Goal: Information Seeking & Learning: Learn about a topic

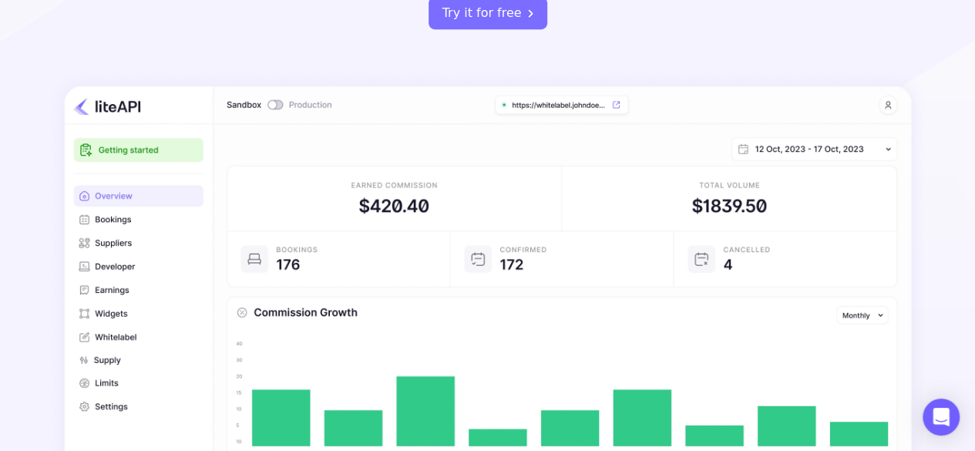
scroll to position [385, 0]
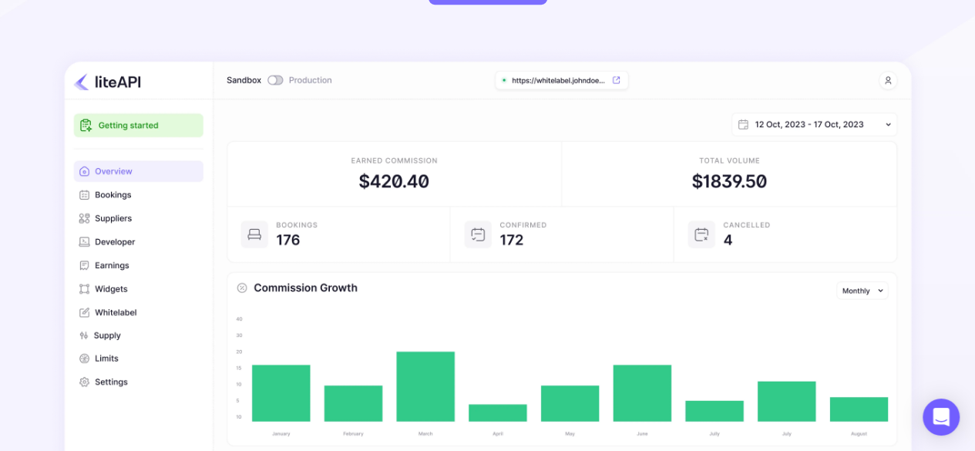
click at [100, 281] on img at bounding box center [488, 311] width 876 height 526
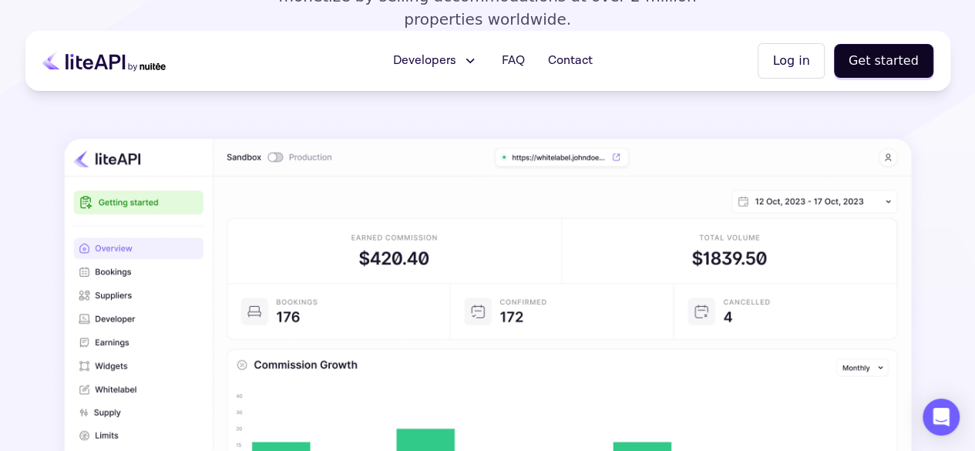
scroll to position [0, 0]
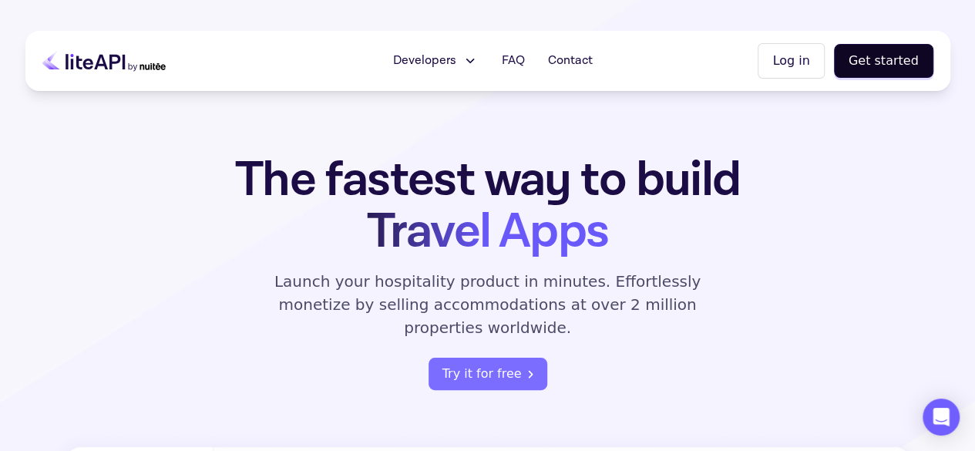
click at [425, 53] on span "Developers" at bounding box center [423, 61] width 63 height 18
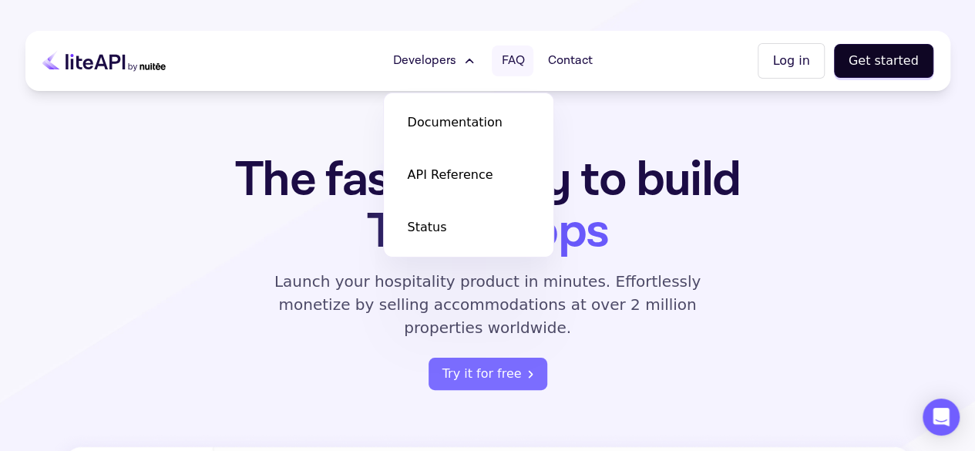
click at [519, 67] on span "FAQ" at bounding box center [512, 61] width 23 height 18
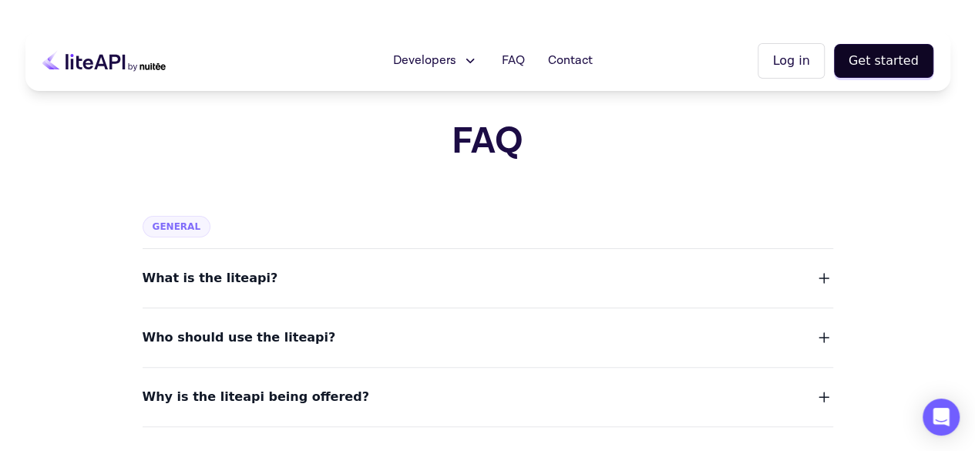
scroll to position [77, 0]
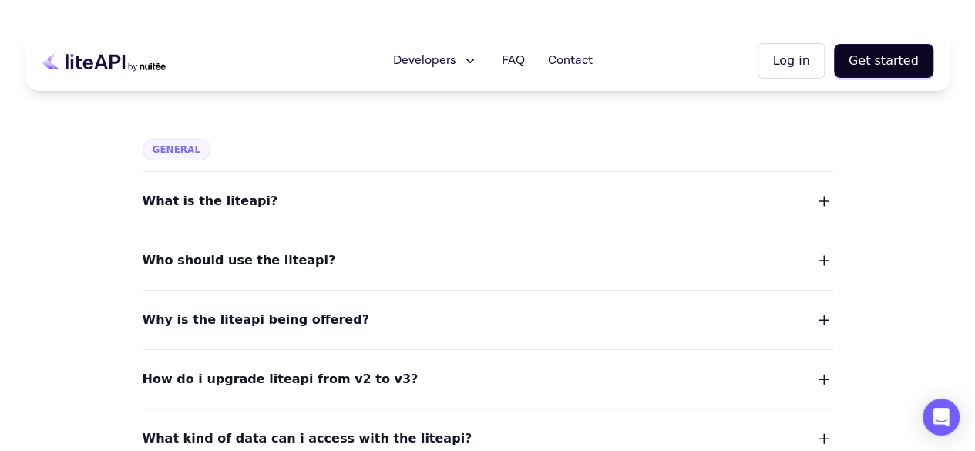
click at [355, 328] on button "Why is the liteapi being offered?" at bounding box center [488, 320] width 691 height 22
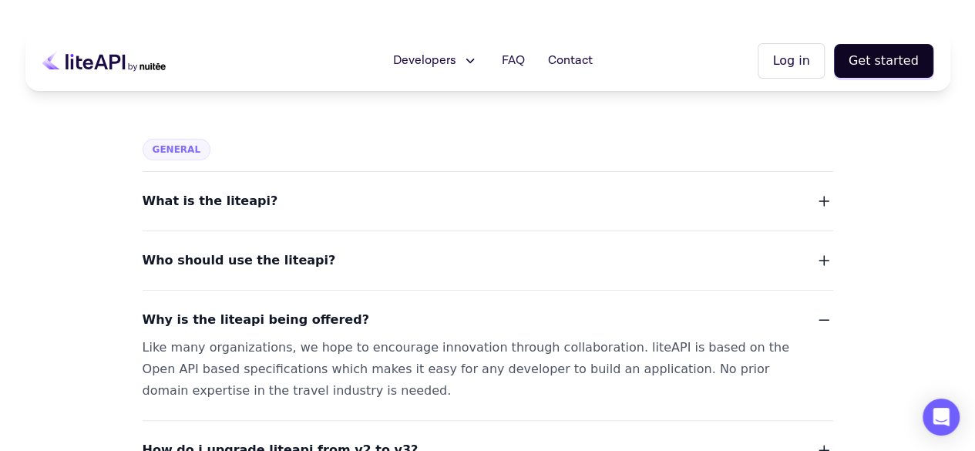
click at [355, 328] on button "Why is the liteapi being offered?" at bounding box center [488, 320] width 691 height 22
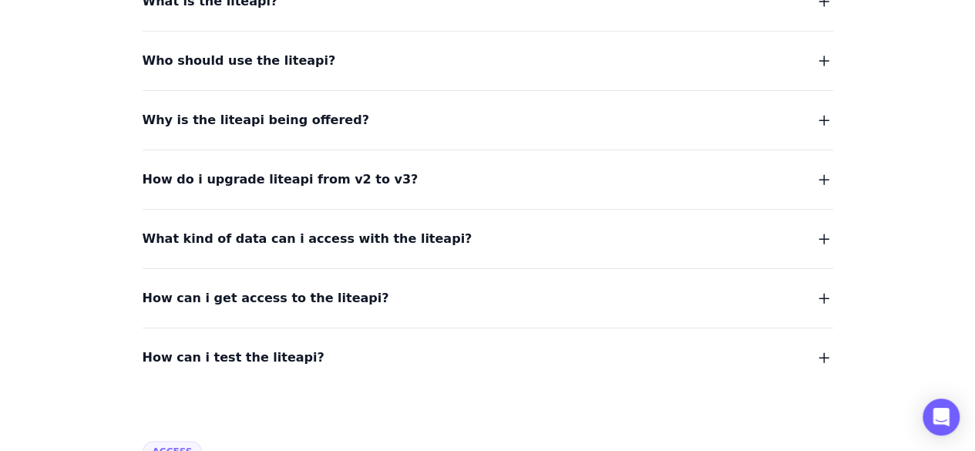
scroll to position [308, 0]
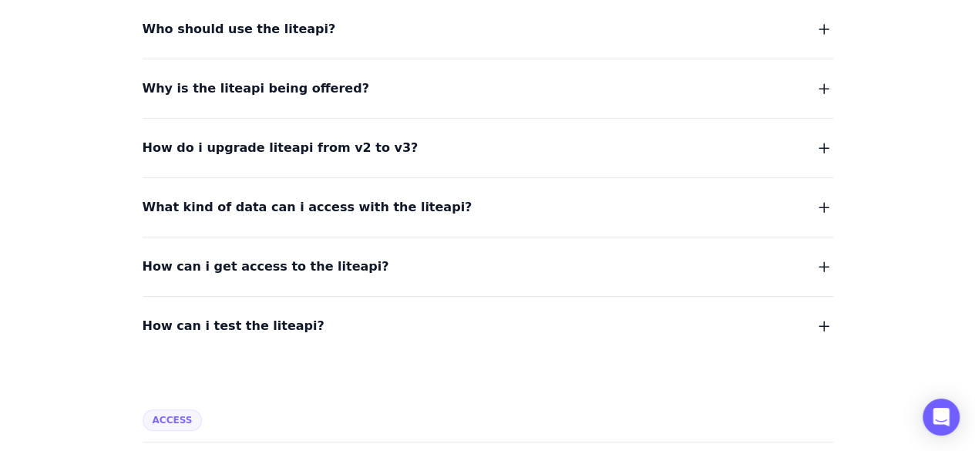
click at [284, 264] on span "How can i get access to the liteapi?" at bounding box center [266, 267] width 247 height 22
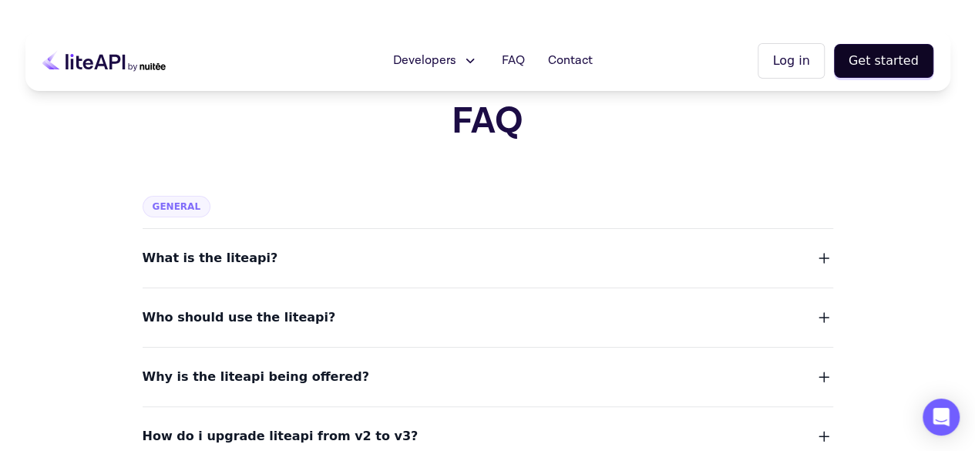
scroll to position [0, 0]
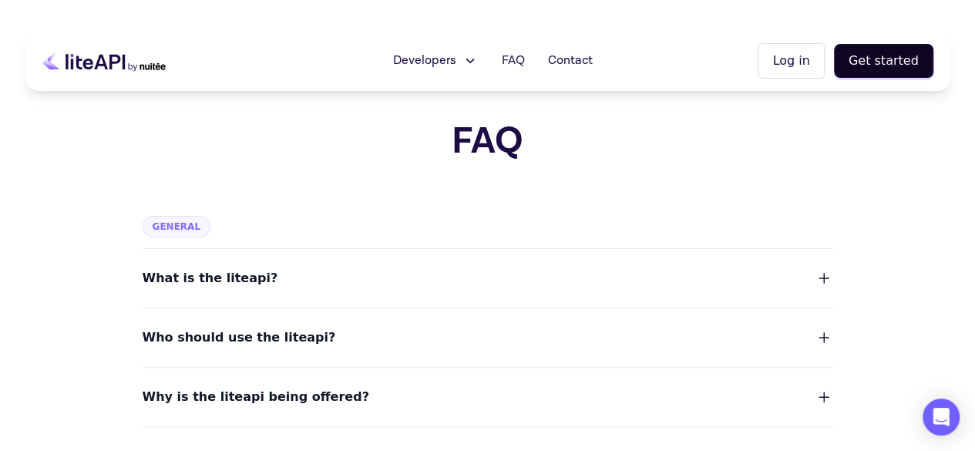
click at [450, 61] on span "Developers" at bounding box center [423, 61] width 63 height 18
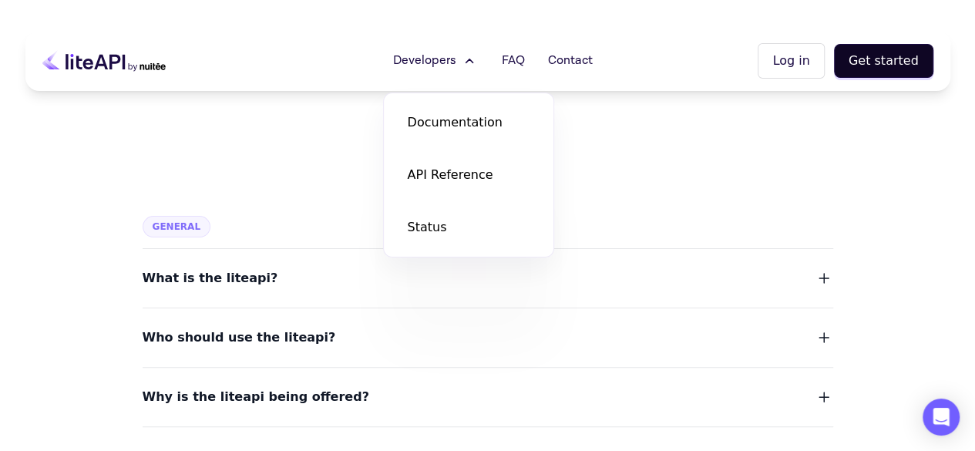
click at [450, 61] on span "Developers" at bounding box center [423, 61] width 63 height 18
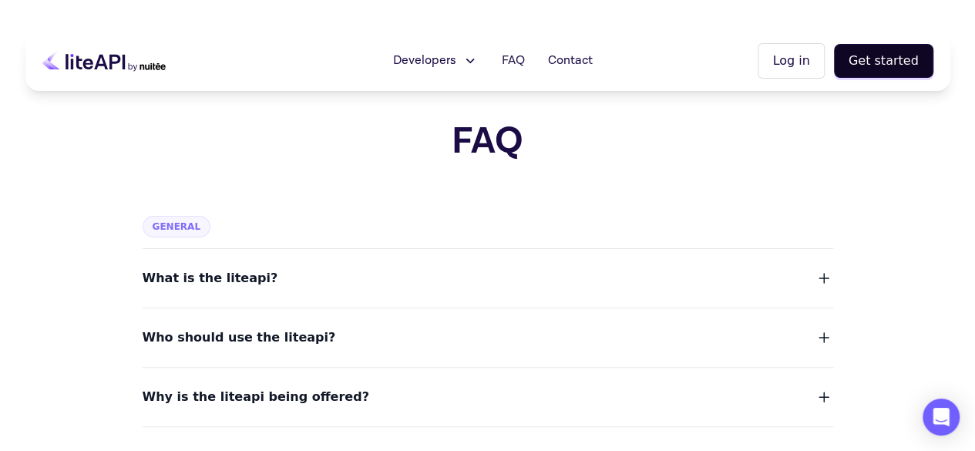
click at [151, 69] on icon at bounding box center [151, 66] width 25 height 7
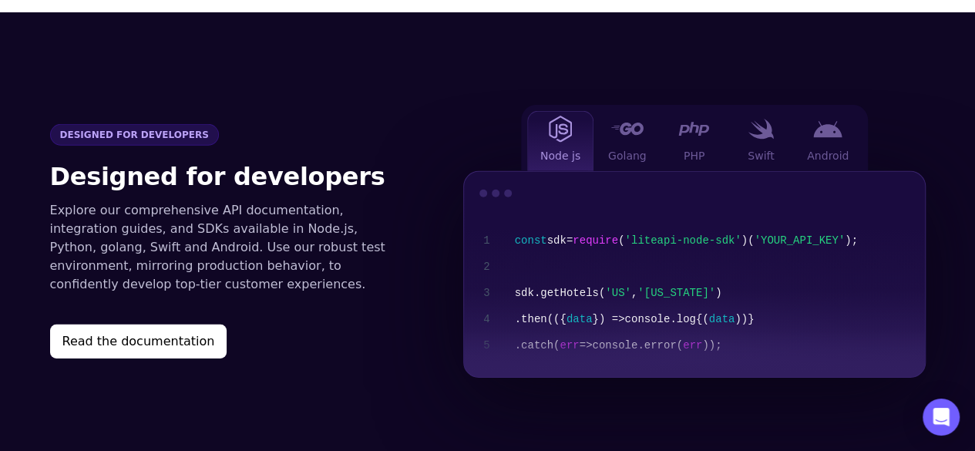
scroll to position [2235, 0]
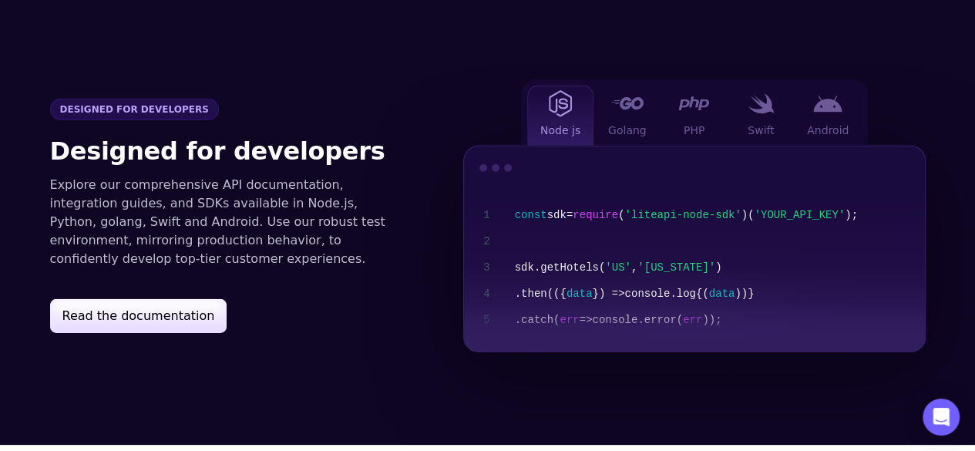
click at [185, 299] on button "Read the documentation" at bounding box center [138, 316] width 177 height 34
